Goal: Task Accomplishment & Management: Complete application form

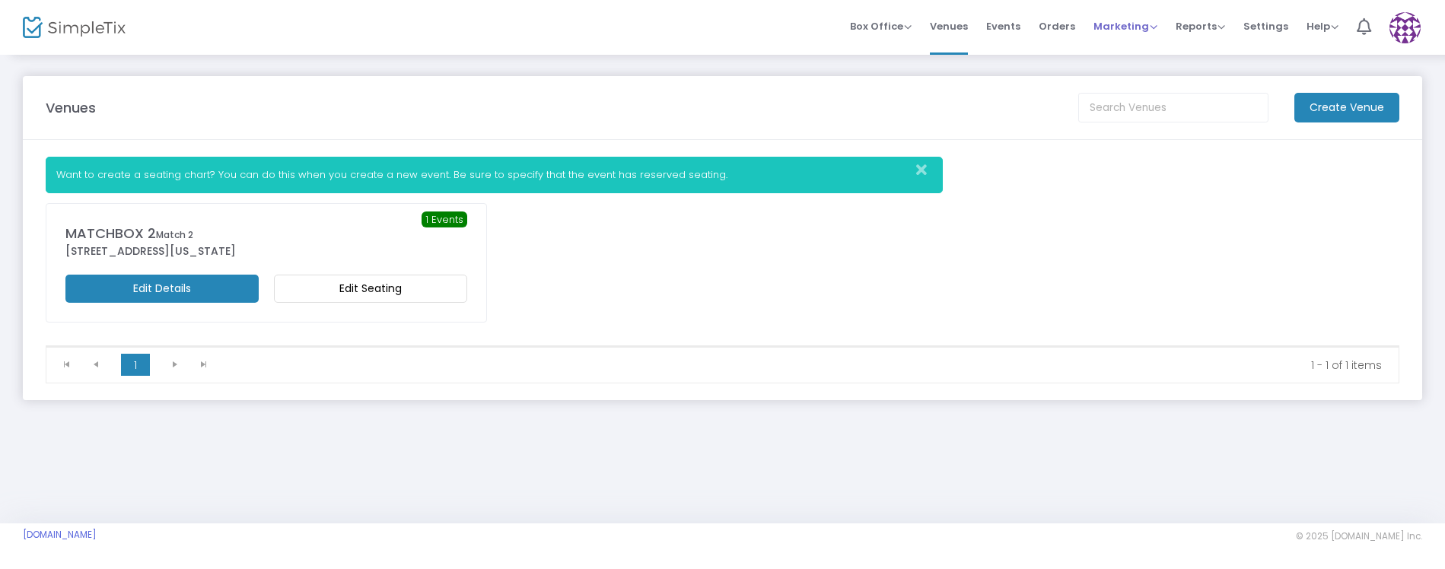
click at [1143, 21] on span "Marketing" at bounding box center [1125, 26] width 64 height 14
click at [1143, 53] on li "Promo Codes" at bounding box center [1154, 52] width 122 height 30
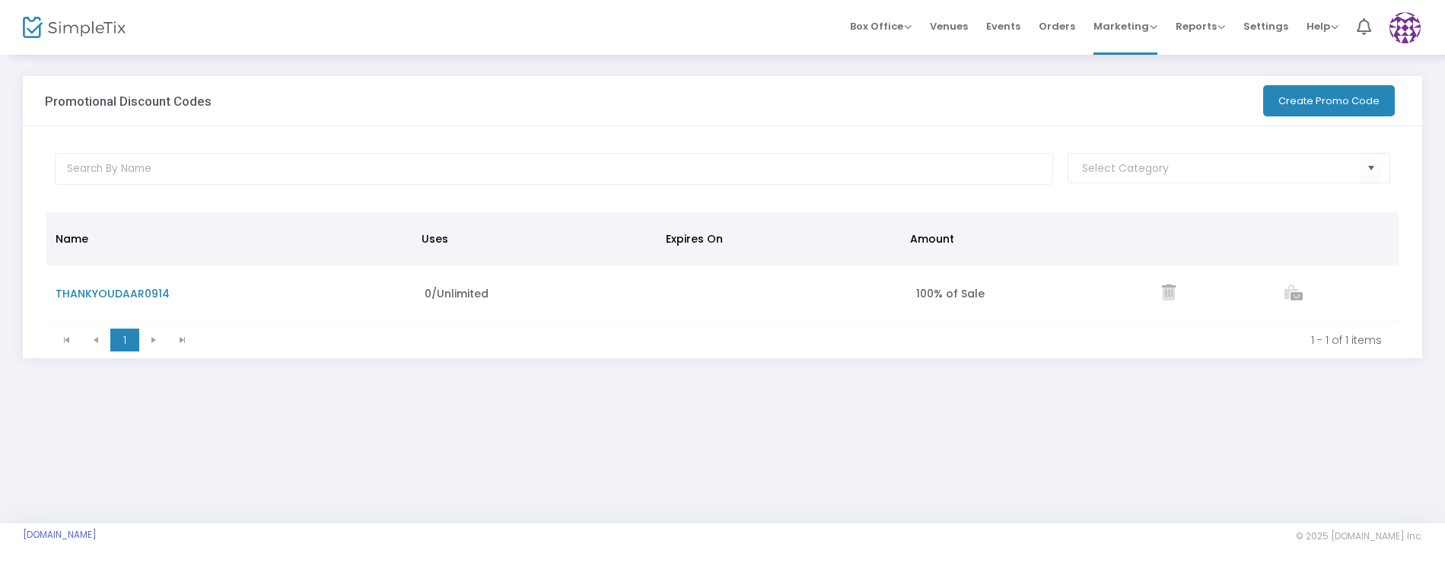
click at [1311, 91] on button "Create Promo Code" at bounding box center [1329, 100] width 132 height 31
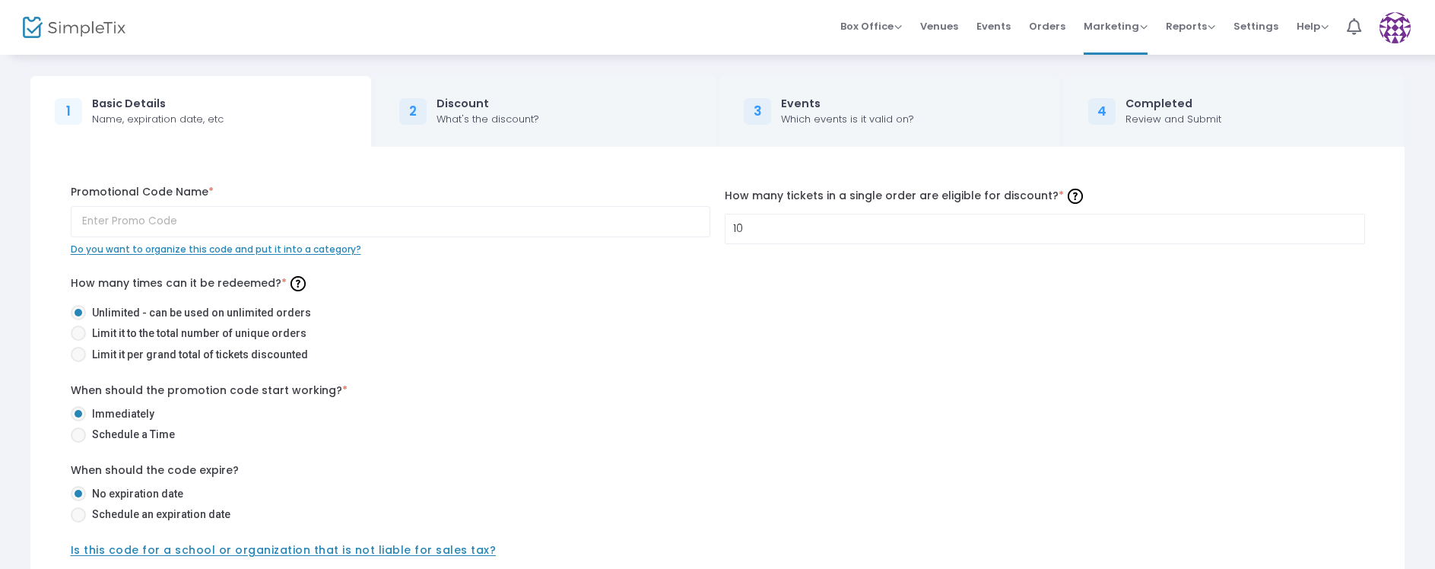
click at [80, 354] on span at bounding box center [78, 354] width 15 height 15
click at [78, 362] on input "Limit it per grand total of tickets discounted" at bounding box center [78, 362] width 1 height 1
radio input "true"
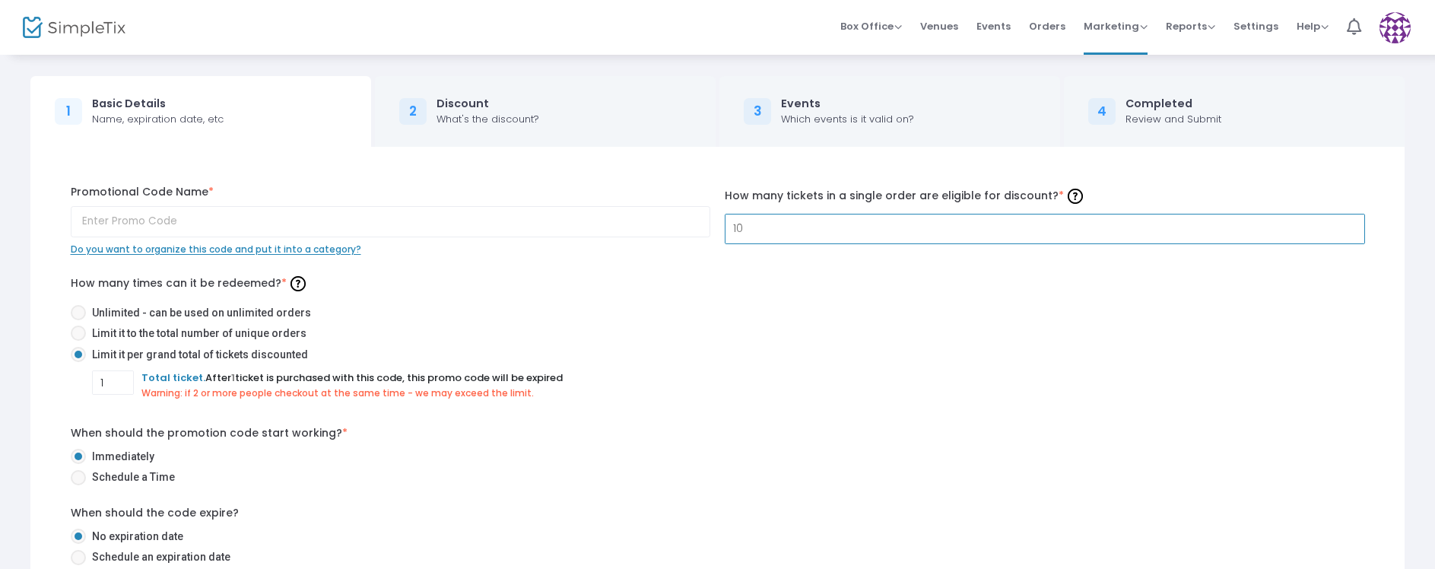
drag, startPoint x: 714, startPoint y: 228, endPoint x: 696, endPoint y: 229, distance: 18.3
click at [697, 229] on div "Promotional Code Name * Do you want to organize this code and put it into a cat…" at bounding box center [718, 220] width 1310 height 72
drag, startPoint x: 768, startPoint y: 225, endPoint x: 704, endPoint y: 230, distance: 64.8
click at [704, 230] on div "Promotional Code Name * Do you want to organize this code and put it into a cat…" at bounding box center [718, 220] width 1310 height 72
type input "1"
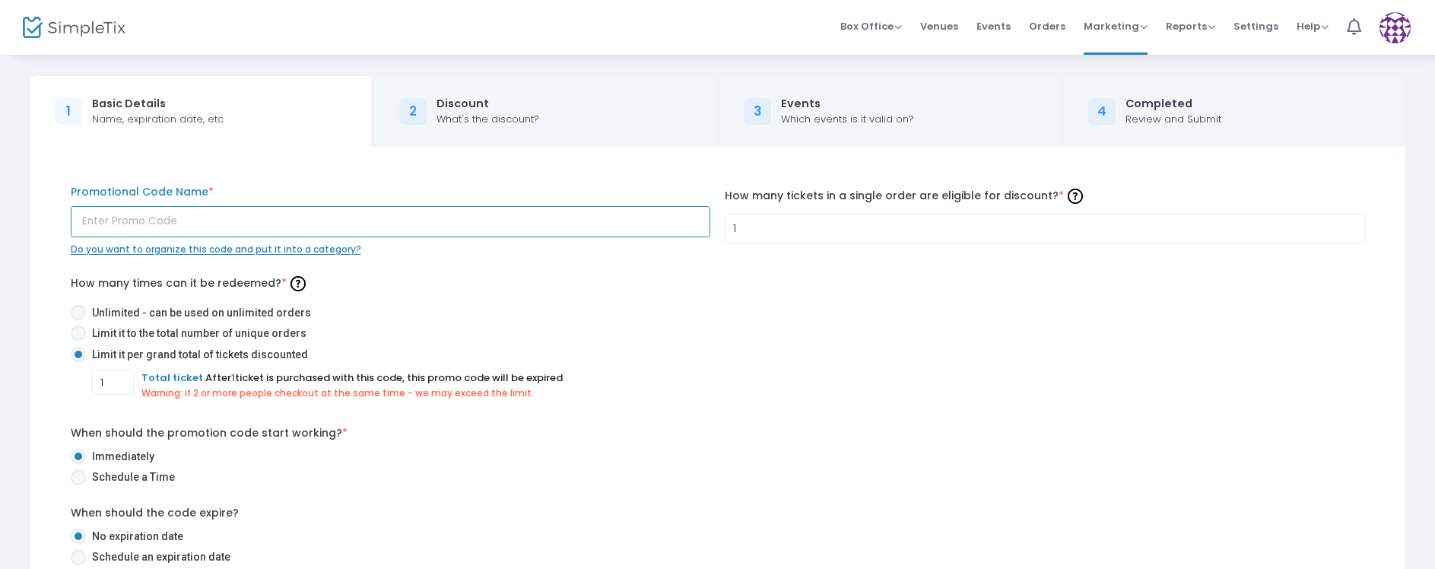
click at [264, 218] on input "text" at bounding box center [391, 221] width 640 height 31
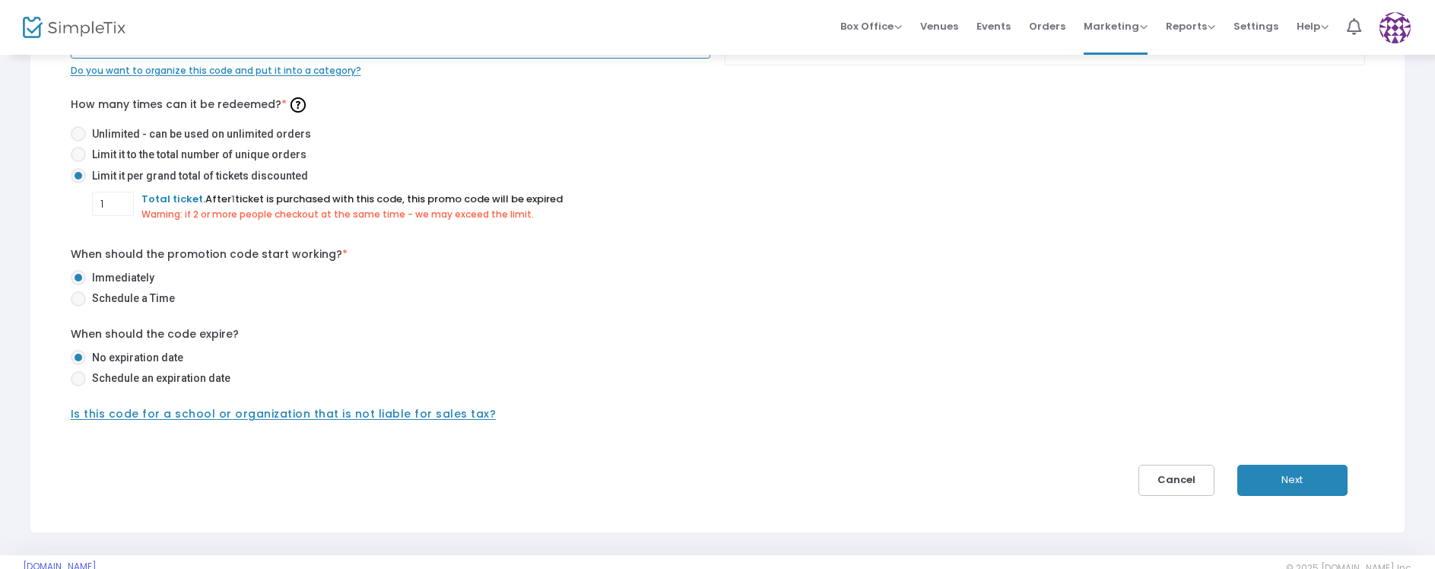
scroll to position [211, 0]
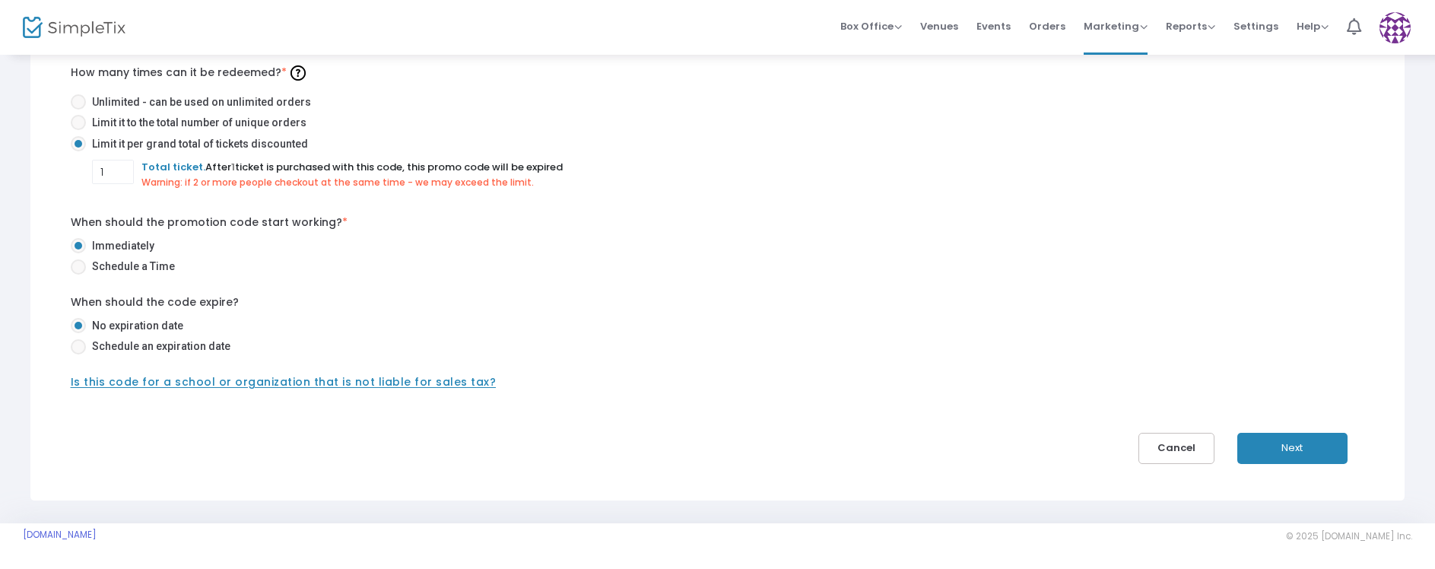
type input "PROUMT51"
click at [1308, 447] on button "Next" at bounding box center [1293, 448] width 110 height 31
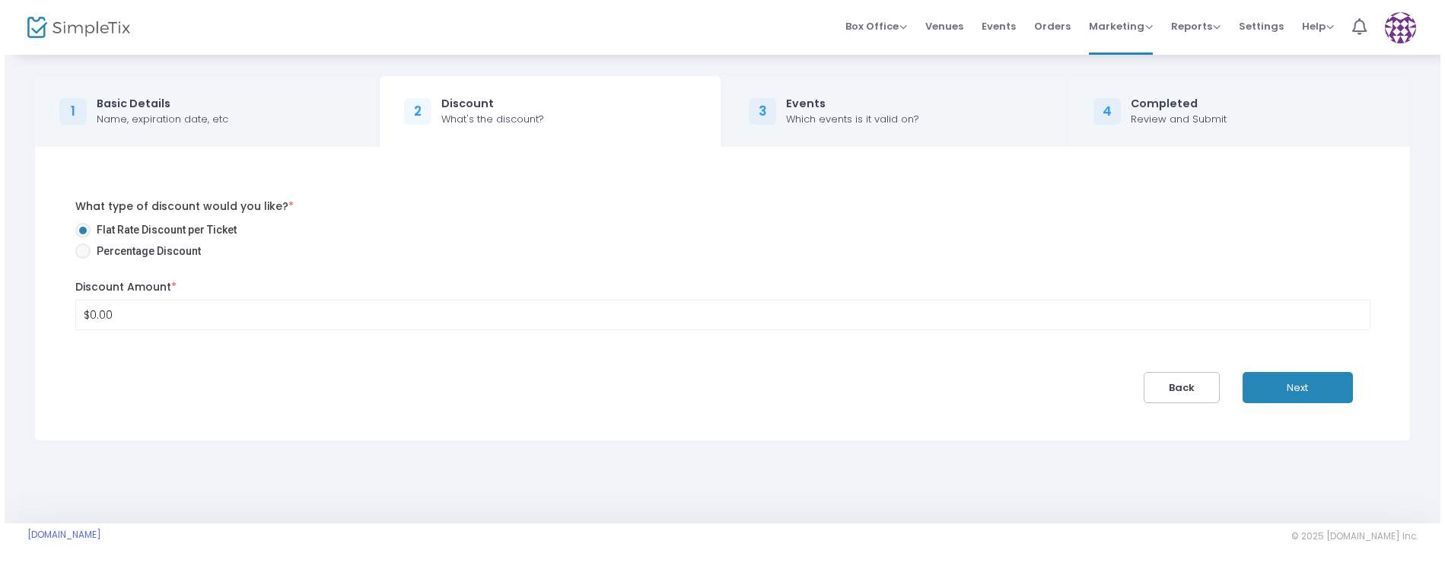
scroll to position [0, 0]
click at [80, 249] on span at bounding box center [78, 250] width 15 height 15
click at [78, 259] on input "Percentage Discount" at bounding box center [78, 259] width 1 height 1
radio input "true"
type input "50.00%"
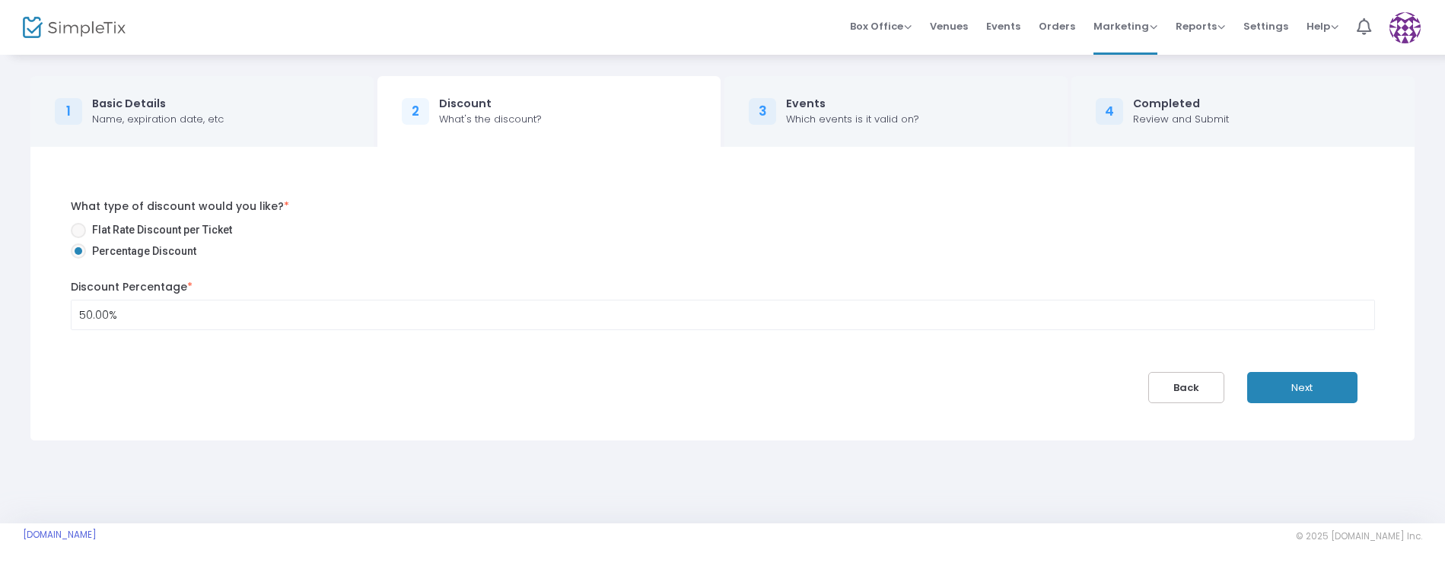
click at [1313, 387] on button "Next" at bounding box center [1302, 387] width 110 height 31
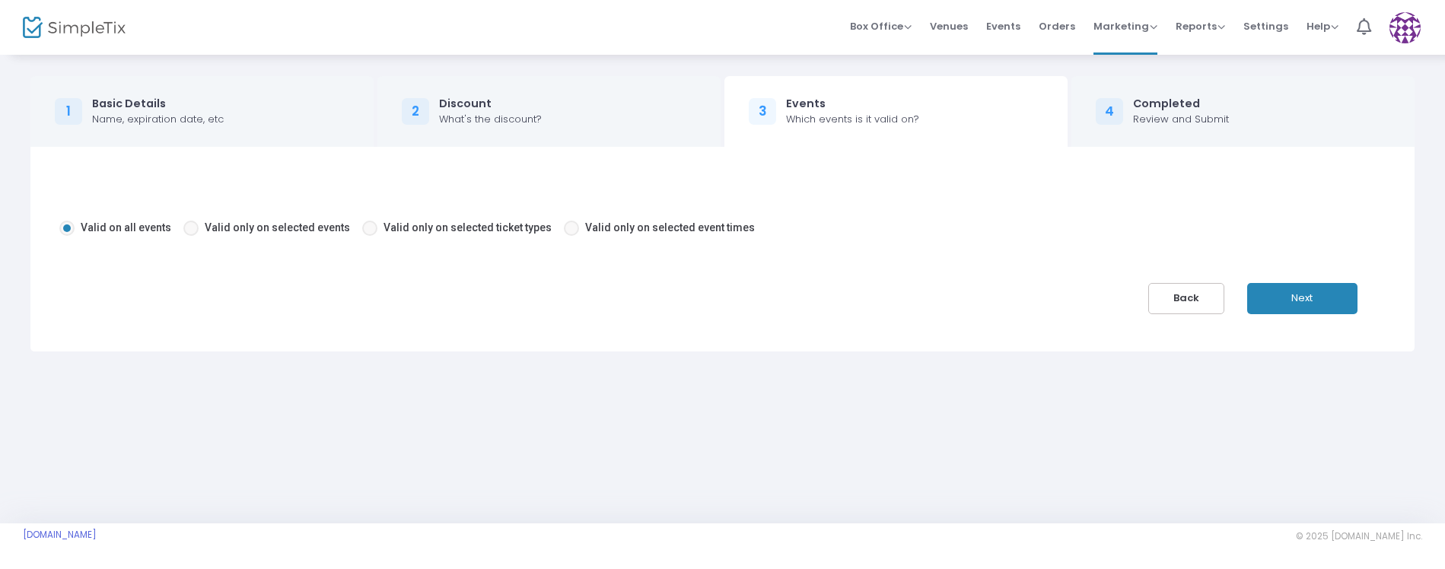
click at [362, 224] on span at bounding box center [369, 228] width 15 height 15
click at [369, 236] on input "Valid only on selected ticket types" at bounding box center [369, 236] width 1 height 1
radio input "true"
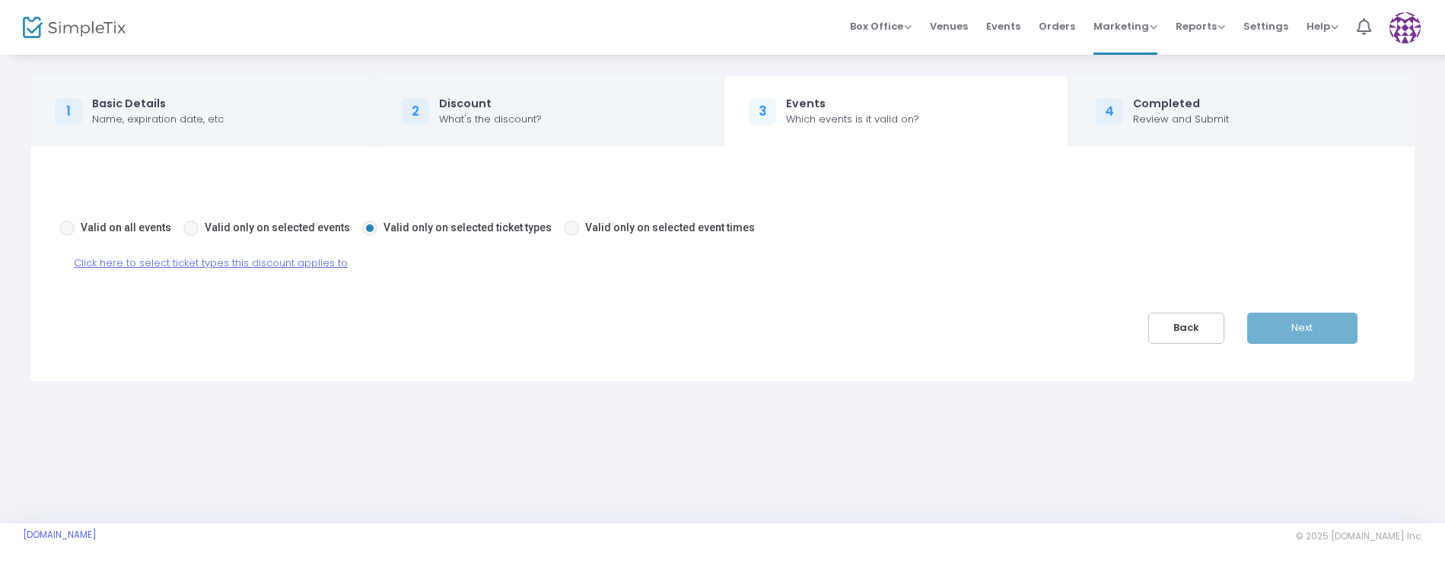
click at [285, 264] on span "Click here to select ticket types this discount applies to" at bounding box center [211, 263] width 274 height 14
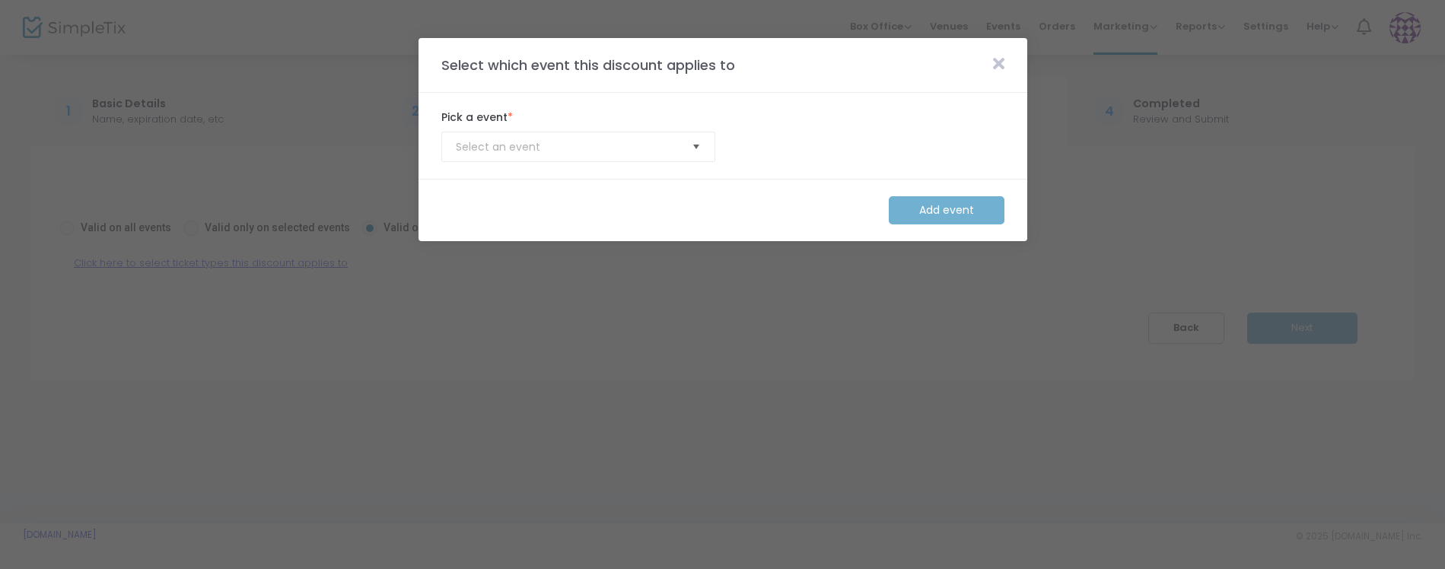
click at [696, 145] on span "Select" at bounding box center [695, 147] width 25 height 25
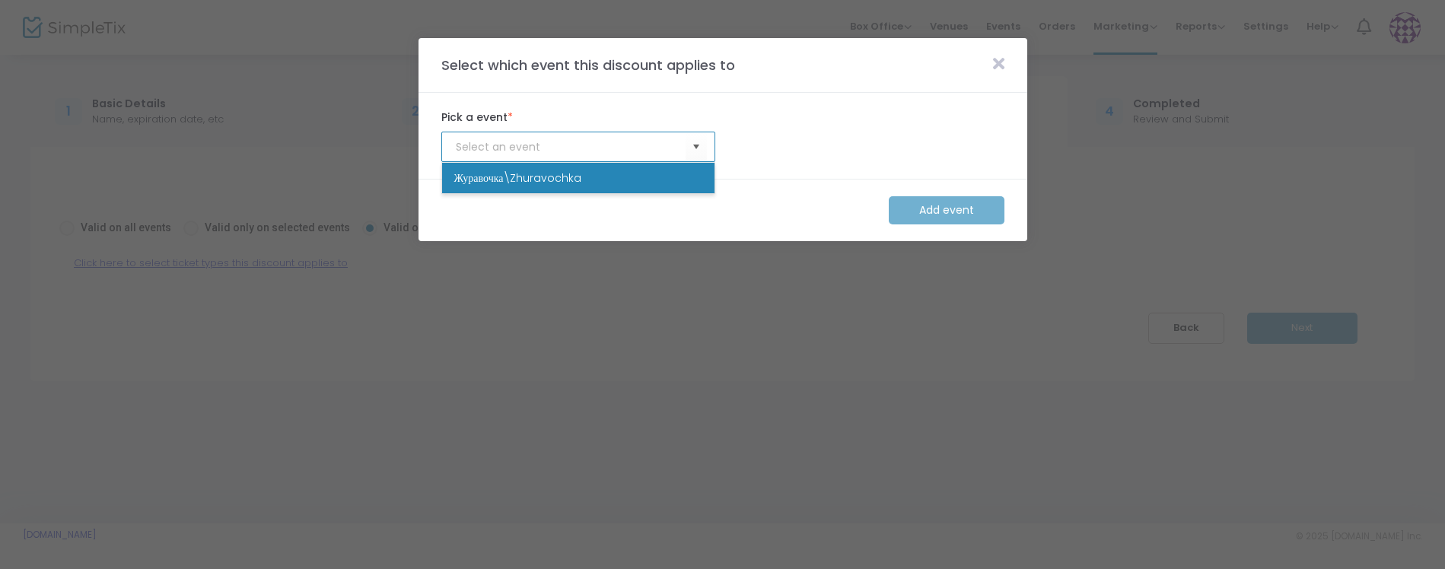
click at [649, 179] on li "Журавочка\Zhuravochka" at bounding box center [578, 178] width 272 height 30
type input "Журавочка\Zhuravochka"
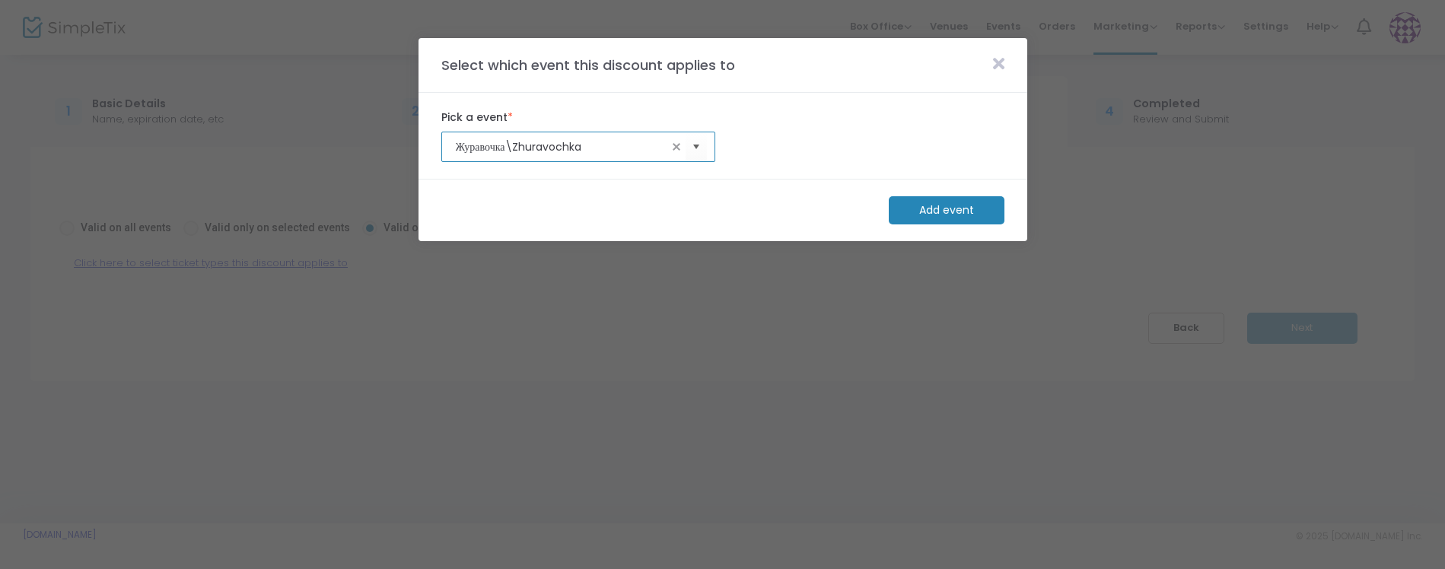
click at [935, 210] on m-button "Add event" at bounding box center [947, 210] width 116 height 28
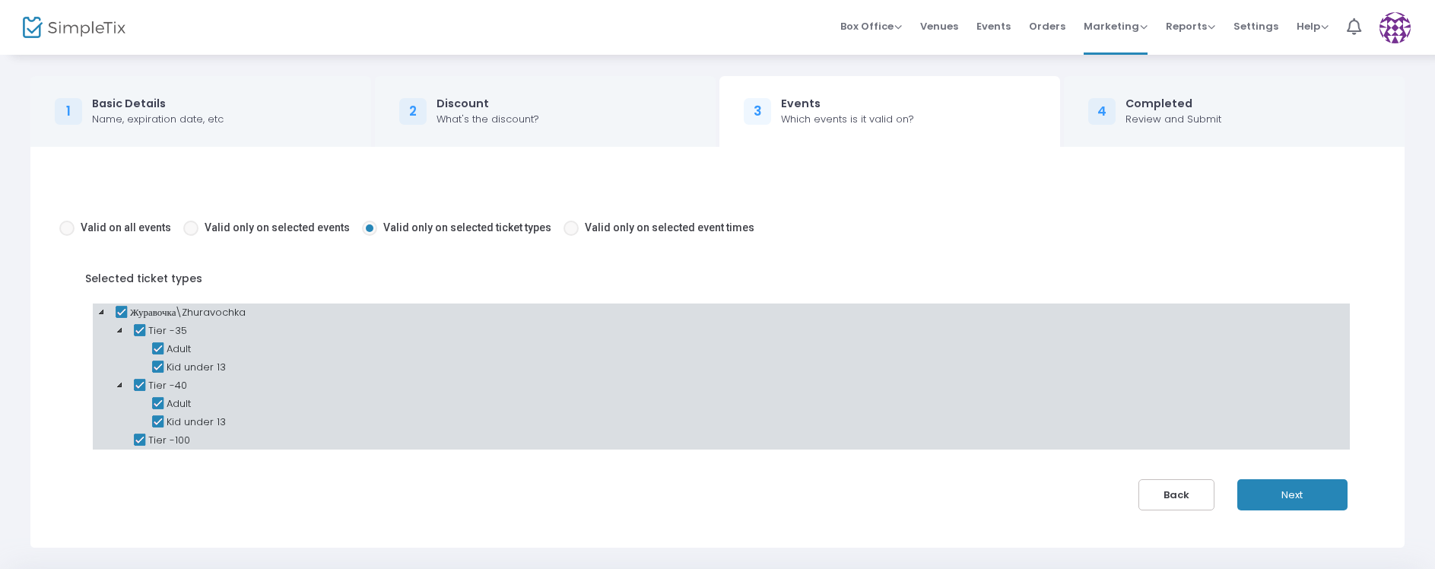
drag, startPoint x: 156, startPoint y: 421, endPoint x: 156, endPoint y: 412, distance: 8.4
click at [157, 421] on icon at bounding box center [157, 422] width 18 height 18
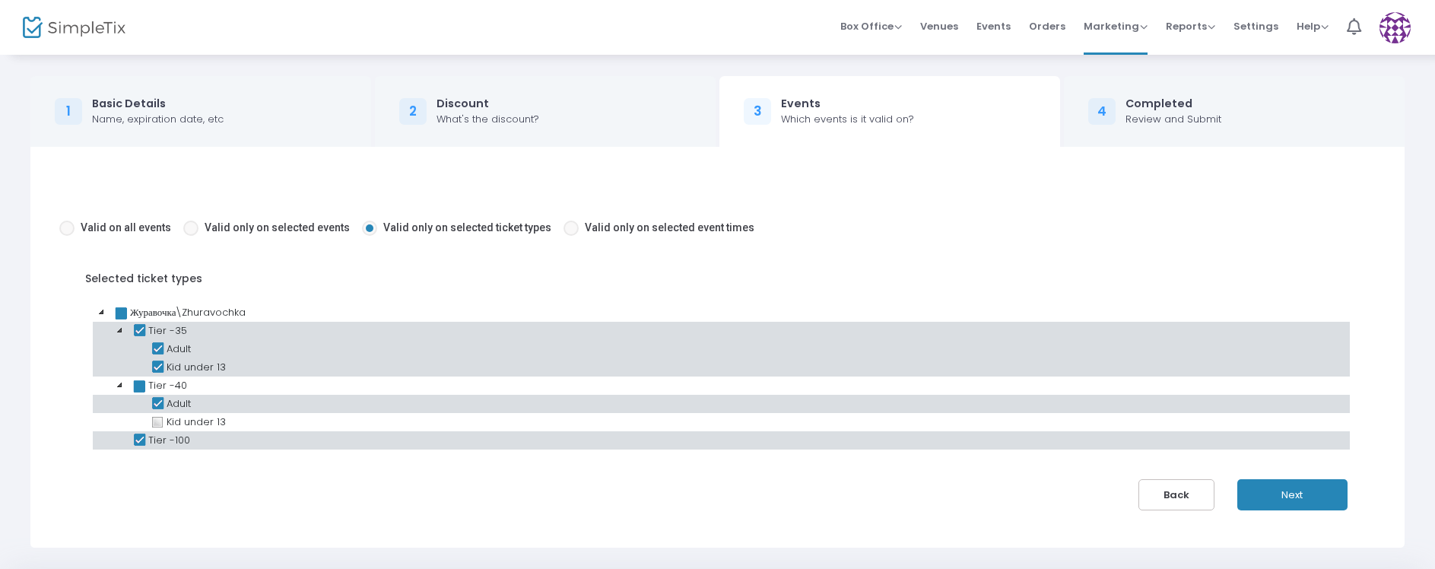
click at [158, 366] on icon at bounding box center [157, 367] width 18 height 18
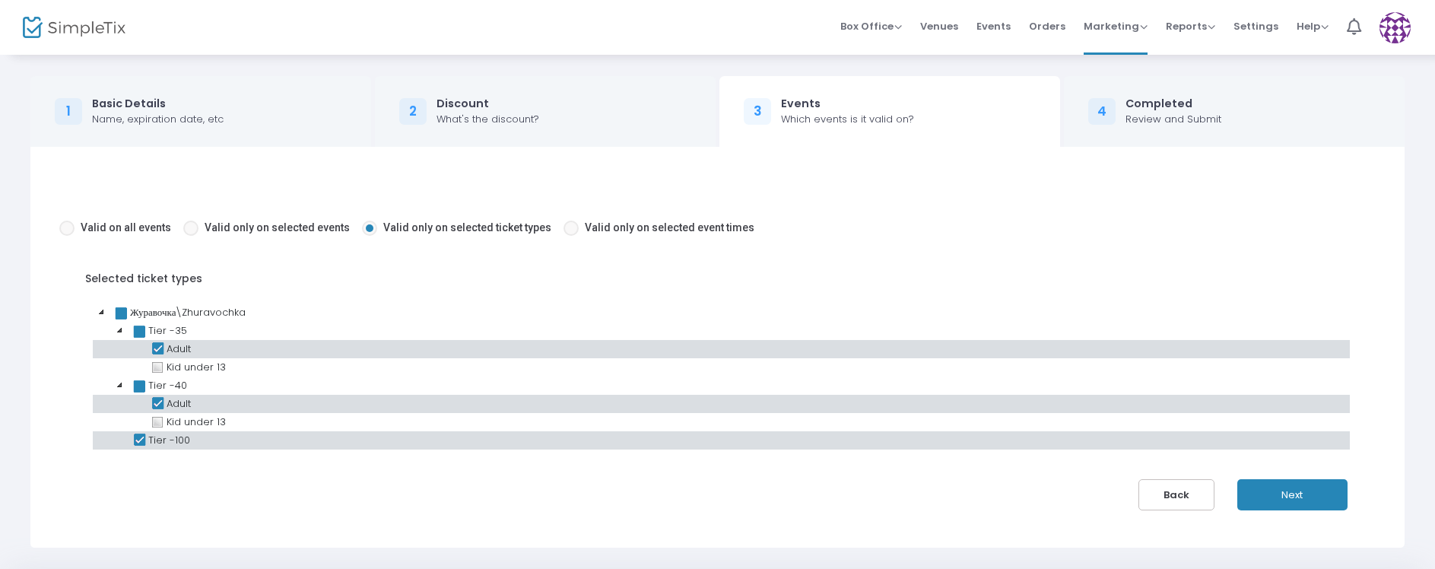
click at [137, 439] on icon at bounding box center [139, 440] width 18 height 18
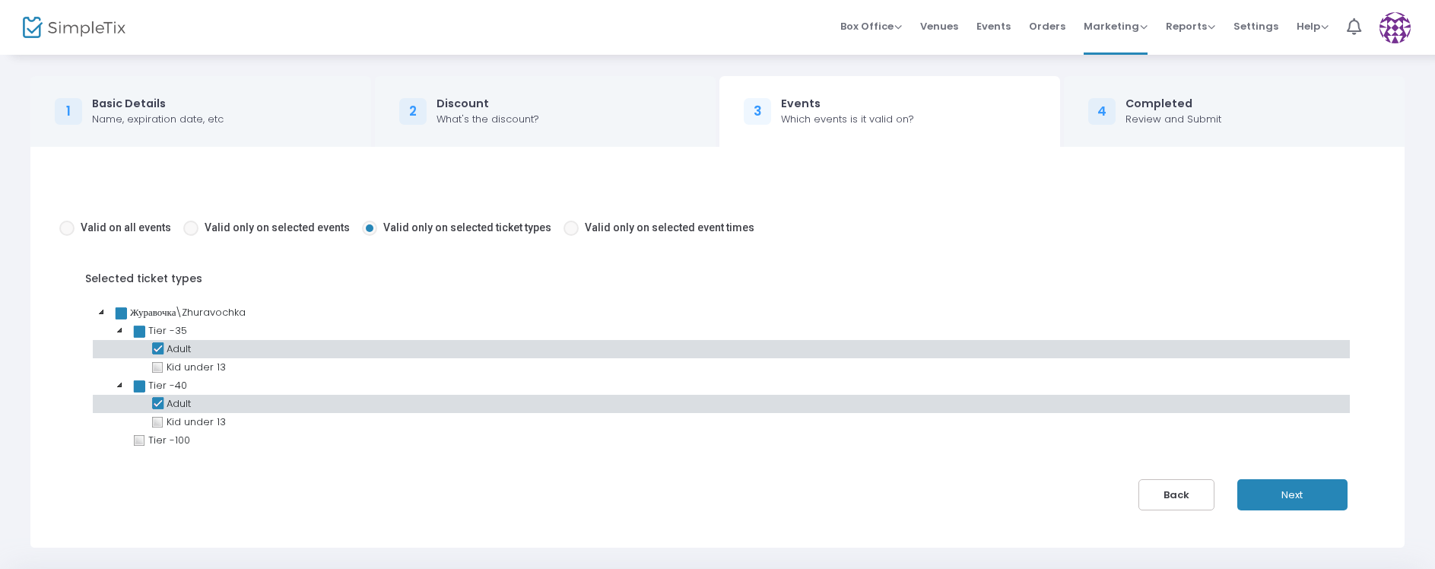
click at [1294, 494] on button "Next" at bounding box center [1293, 494] width 110 height 31
